Goal: Navigation & Orientation: Find specific page/section

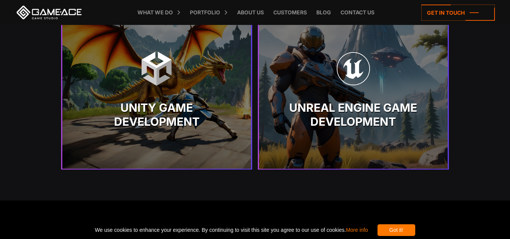
scroll to position [1579, 0]
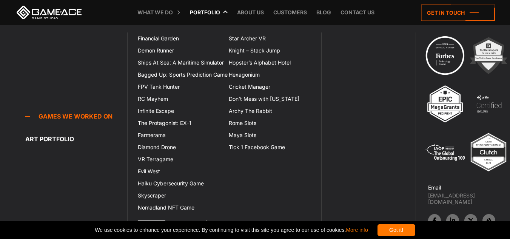
click at [201, 13] on link "Portfolio" at bounding box center [205, 12] width 38 height 25
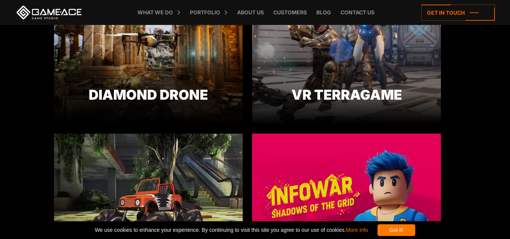
scroll to position [582, 0]
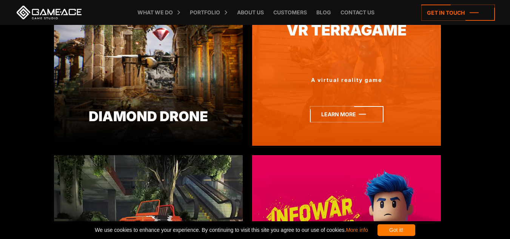
click at [355, 114] on icon at bounding box center [347, 114] width 74 height 16
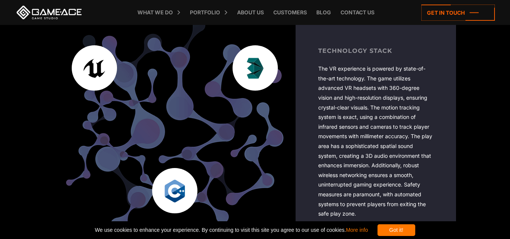
scroll to position [1307, 0]
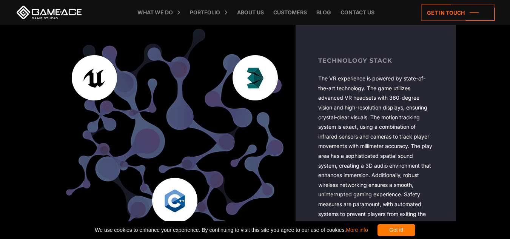
drag, startPoint x: 515, startPoint y: 7, endPoint x: 509, endPoint y: 108, distance: 101.3
click at [509, 108] on html "VR Terragame Games we made Back to top Terragame — virtual reality game Where v…" at bounding box center [255, 150] width 510 height 2915
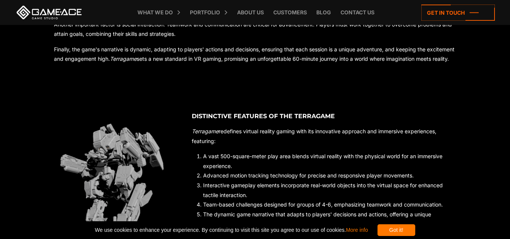
scroll to position [430, 0]
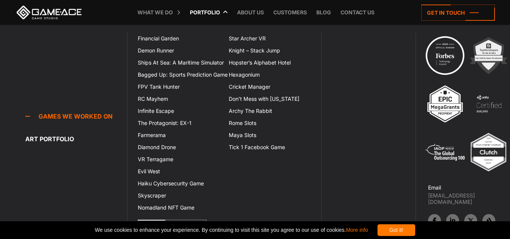
click at [211, 12] on link "Portfolio" at bounding box center [205, 12] width 38 height 25
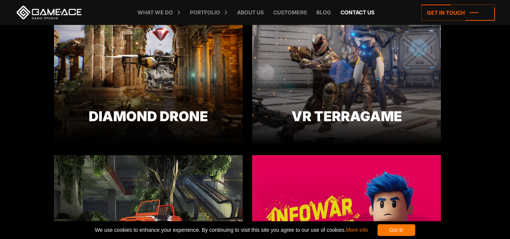
click at [9, 17] on icon at bounding box center [9, 12] width 18 height 25
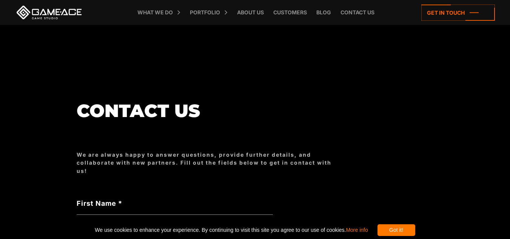
click at [9, 17] on icon at bounding box center [9, 12] width 18 height 25
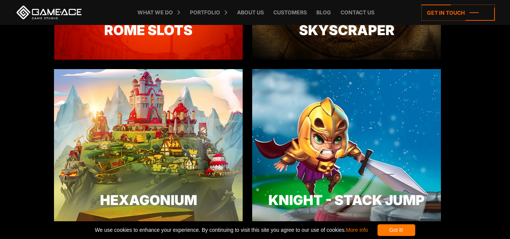
scroll to position [1522, 0]
